Goal: Contribute content

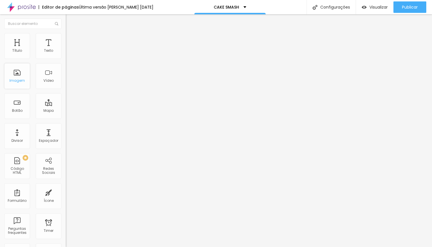
click at [19, 79] on div "Imagem" at bounding box center [16, 81] width 15 height 4
click at [66, 49] on span "Trocar imagem" at bounding box center [81, 46] width 31 height 5
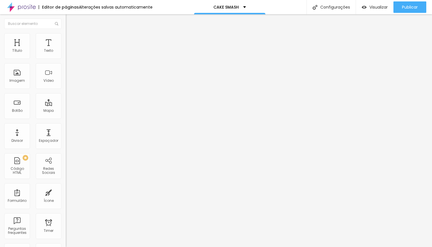
click at [66, 77] on img at bounding box center [68, 75] width 4 height 4
click at [66, 72] on img at bounding box center [68, 70] width 4 height 4
click at [66, 82] on img at bounding box center [68, 79] width 4 height 4
click at [66, 49] on div "Trocar imagem" at bounding box center [99, 47] width 66 height 4
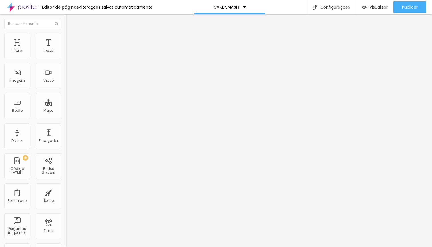
click at [66, 49] on div "Trocar imagem" at bounding box center [99, 47] width 66 height 4
click at [71, 39] on span "Estilo" at bounding box center [75, 37] width 9 height 5
click at [66, 33] on li "Conteúdo" at bounding box center [99, 30] width 66 height 6
click at [66, 90] on span "4:3 Padrão" at bounding box center [75, 87] width 19 height 5
click at [66, 101] on div "Quadrado 1:1" at bounding box center [99, 99] width 66 height 3
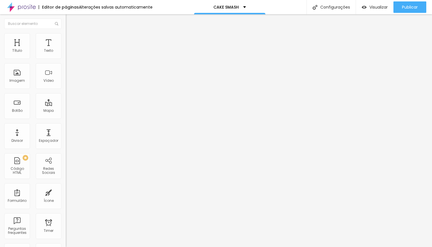
click at [66, 96] on span "Padrão" at bounding box center [72, 94] width 13 height 5
click at [66, 49] on span "Trocar imagem" at bounding box center [81, 46] width 31 height 5
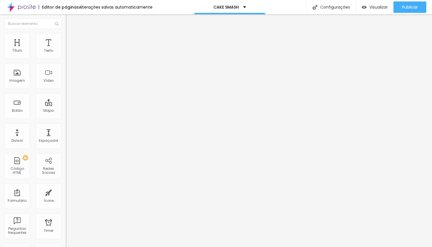
click at [376, 6] on span "Visualizar" at bounding box center [379, 7] width 18 height 5
click at [20, 9] on img at bounding box center [21, 7] width 29 height 14
